Goal: Check status: Check status

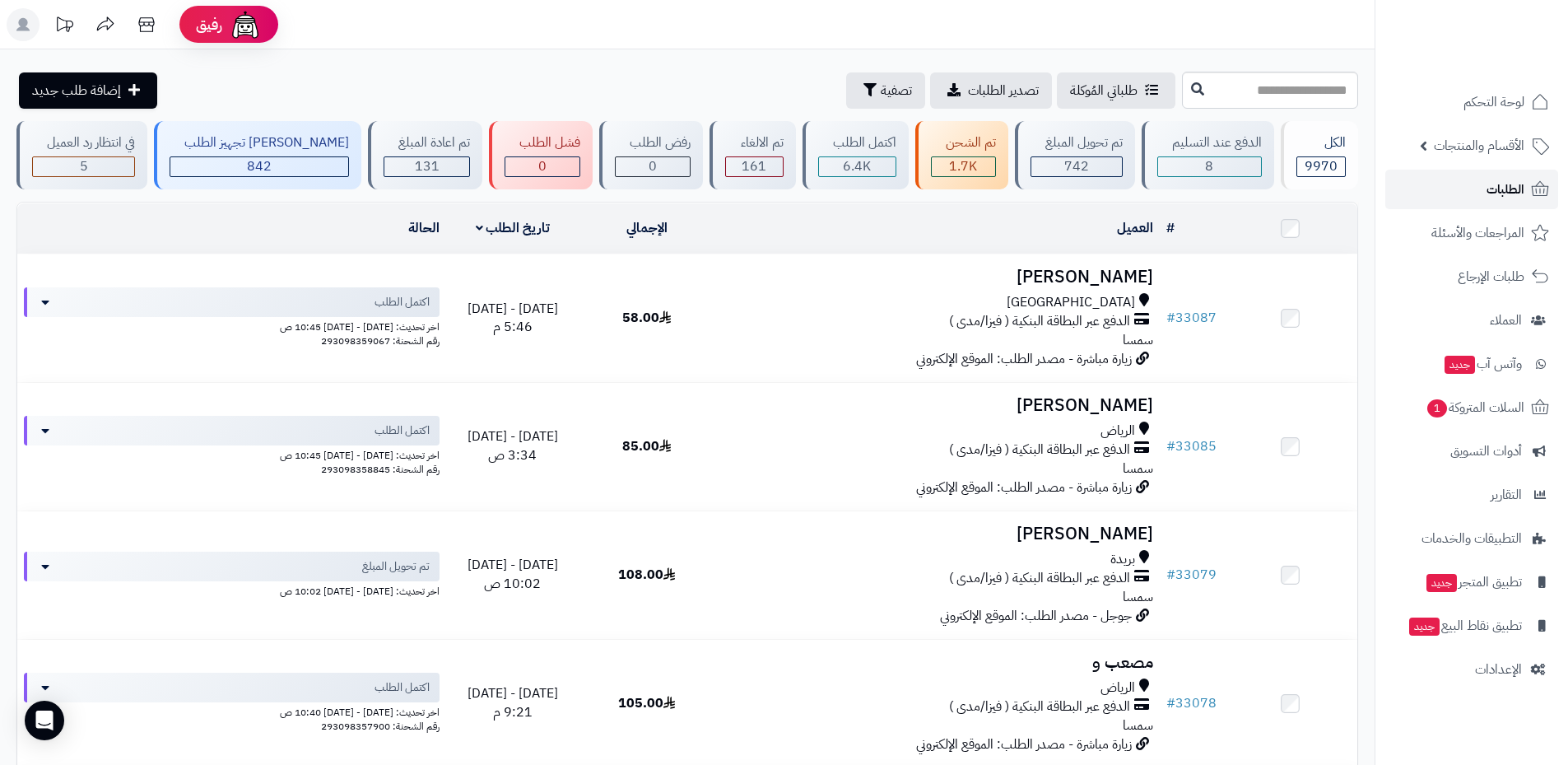
click at [1481, 186] on link "الطلبات" at bounding box center [1471, 190] width 173 height 39
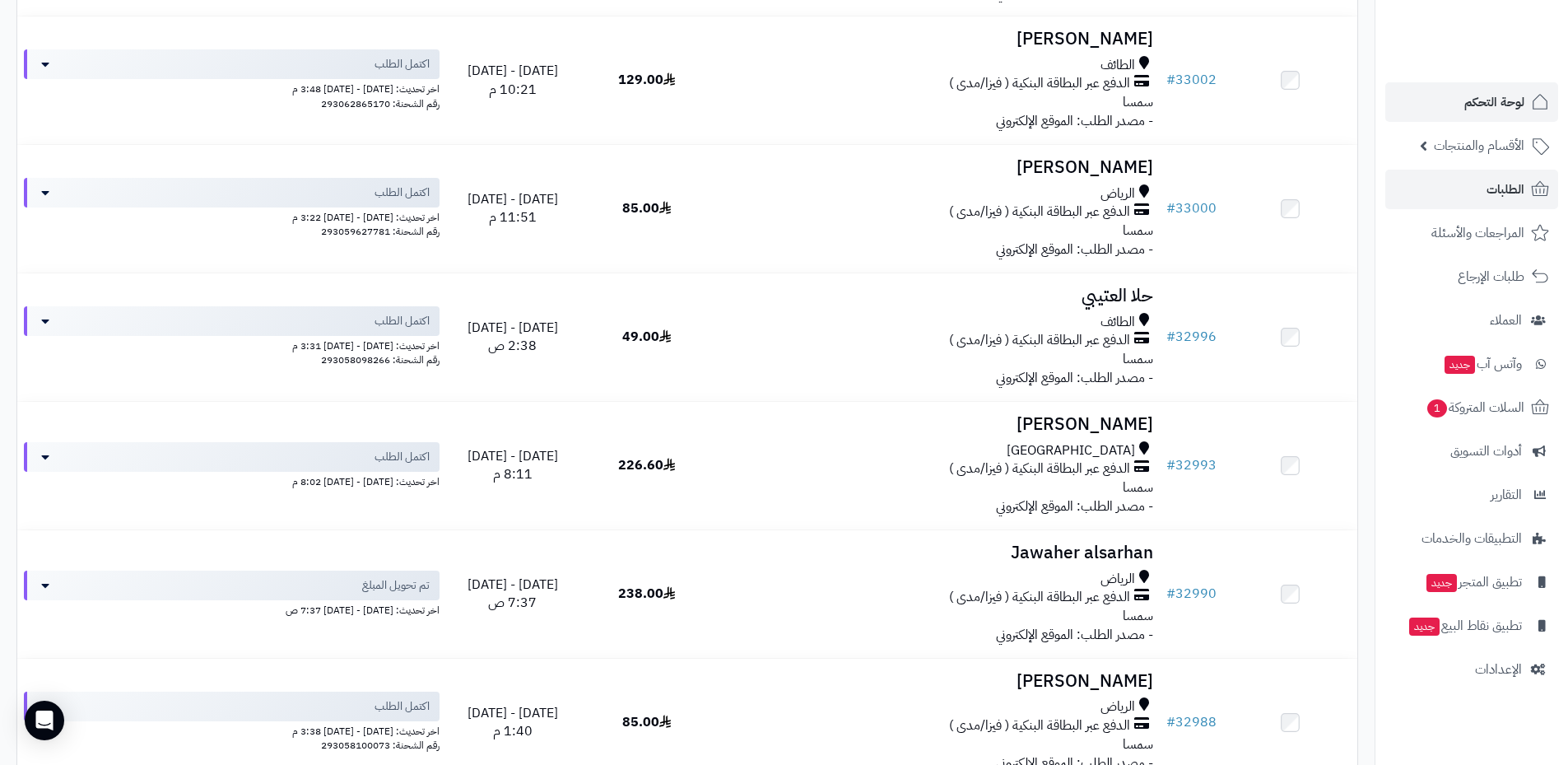
scroll to position [3209, 0]
